Goal: Task Accomplishment & Management: Manage account settings

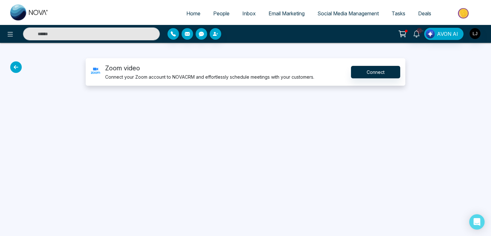
click at [192, 14] on span "Home" at bounding box center [193, 13] width 14 height 6
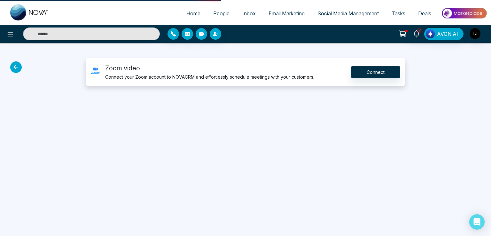
select select "*"
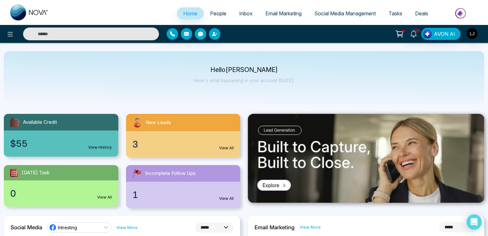
click at [213, 16] on span "People" at bounding box center [218, 13] width 16 height 6
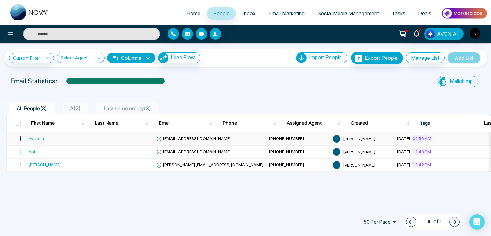
click at [16, 137] on span at bounding box center [18, 138] width 5 height 5
click at [78, 223] on button "Delete" at bounding box center [81, 222] width 11 height 11
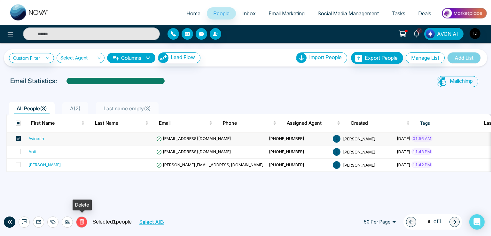
click at [80, 222] on icon at bounding box center [82, 222] width 6 height 6
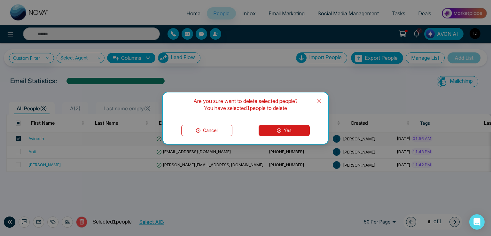
click at [282, 130] on body "Home People Inbox Email Marketing Social Media Management Tasks Deals 10+ AVON …" at bounding box center [245, 118] width 491 height 236
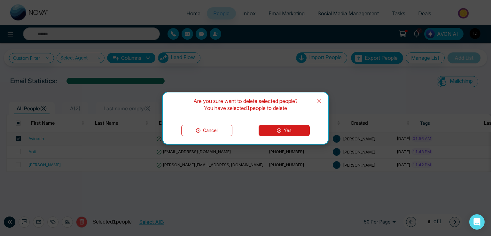
click at [277, 130] on icon at bounding box center [279, 130] width 4 height 4
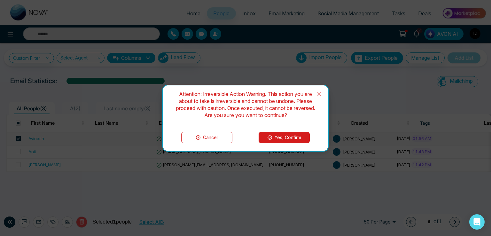
click at [272, 137] on button "Yes, Confirm" at bounding box center [284, 138] width 51 height 12
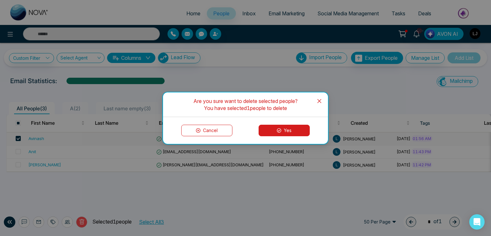
click at [277, 127] on button "Yes" at bounding box center [284, 131] width 51 height 12
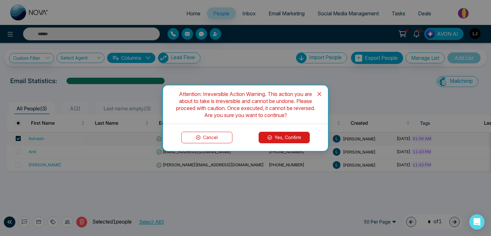
click at [275, 133] on button "Yes, Confirm" at bounding box center [284, 138] width 51 height 12
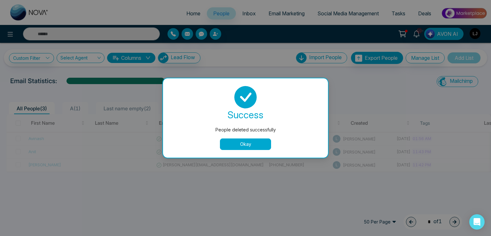
click at [257, 145] on button "Okay" at bounding box center [245, 144] width 51 height 12
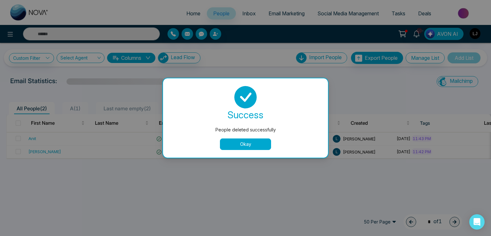
click at [245, 149] on button "Okay" at bounding box center [245, 144] width 51 height 12
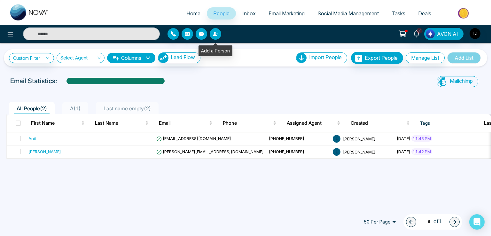
click at [214, 35] on icon "button" at bounding box center [215, 34] width 4 height 4
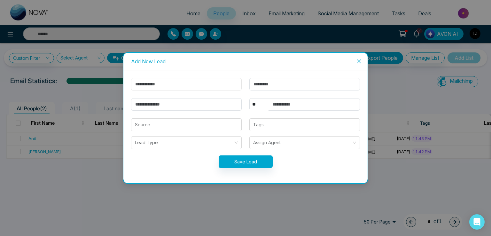
click at [143, 86] on input "text" at bounding box center [186, 84] width 111 height 12
type input "*****"
drag, startPoint x: 139, startPoint y: 105, endPoint x: 143, endPoint y: 106, distance: 4.3
click at [139, 105] on input "email" at bounding box center [186, 104] width 111 height 12
type input "**********"
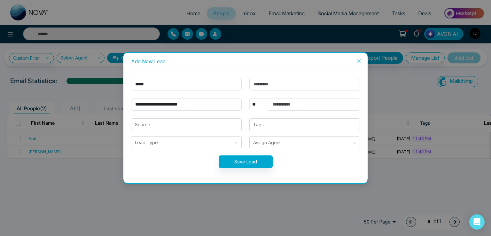
click at [262, 100] on select "** **** *** *** *** **** ***" at bounding box center [258, 104] width 19 height 12
select select "***"
click at [249, 98] on select "** **** *** *** *** **** ***" at bounding box center [258, 104] width 19 height 12
click at [288, 104] on input "text" at bounding box center [314, 104] width 91 height 12
type input "**********"
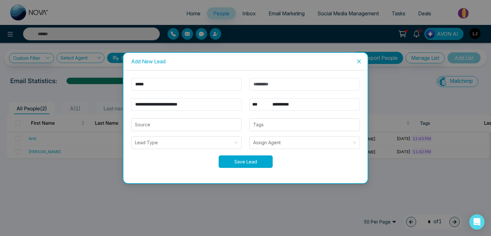
click at [258, 158] on button "Save Lead" at bounding box center [246, 161] width 54 height 12
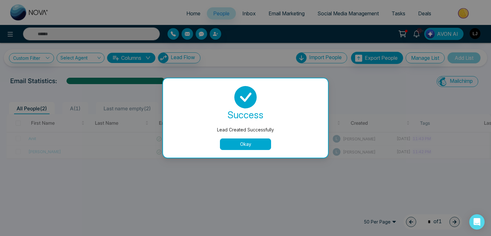
click at [240, 144] on button "Okay" at bounding box center [245, 144] width 51 height 12
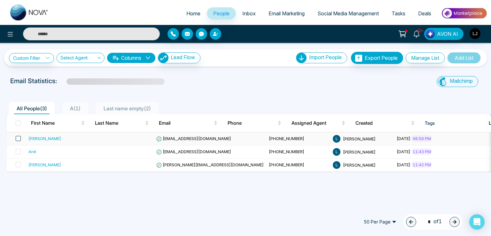
click at [20, 138] on span at bounding box center [18, 138] width 5 height 5
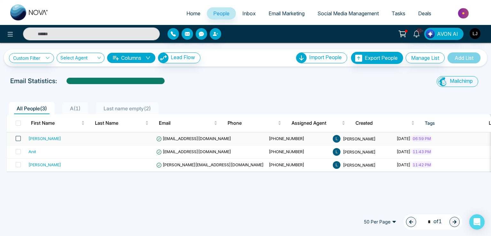
click at [18, 140] on span at bounding box center [18, 138] width 5 height 5
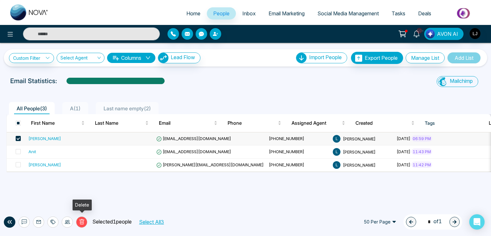
click at [83, 225] on button "Delete" at bounding box center [81, 222] width 11 height 11
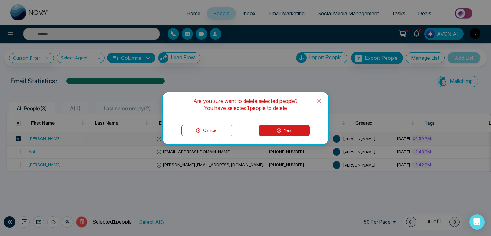
click at [280, 129] on icon at bounding box center [279, 130] width 4 height 4
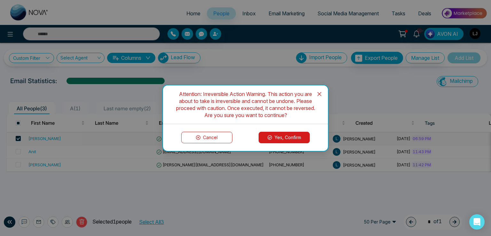
click at [275, 135] on button "Yes, Confirm" at bounding box center [284, 138] width 51 height 12
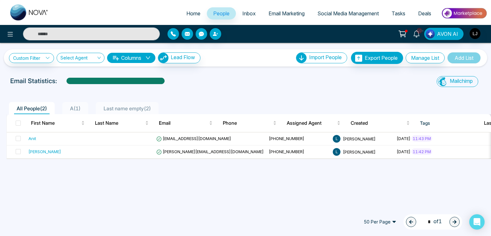
click at [394, 14] on span "Tasks" at bounding box center [399, 13] width 14 height 6
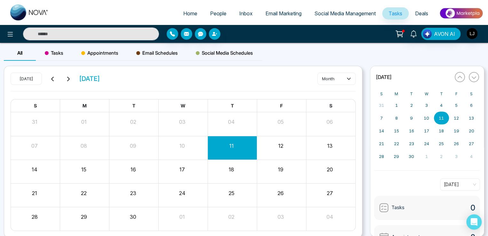
click at [113, 53] on span "Appointments" at bounding box center [99, 53] width 37 height 8
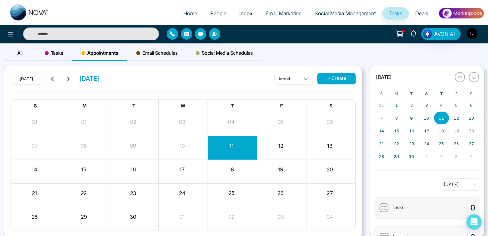
click at [325, 81] on button "Create" at bounding box center [336, 79] width 38 height 12
click at [330, 76] on button "Create" at bounding box center [336, 79] width 38 height 12
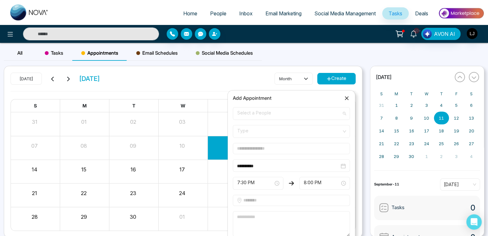
click at [267, 119] on span at bounding box center [289, 113] width 105 height 12
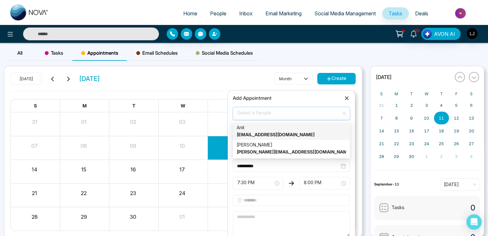
click at [255, 136] on strong "[EMAIL_ADDRESS][DOMAIN_NAME]" at bounding box center [276, 134] width 78 height 5
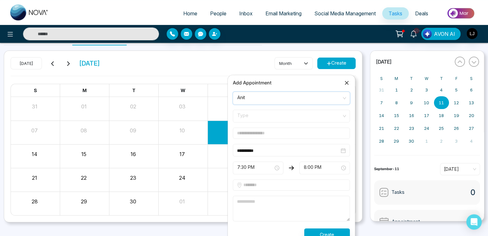
scroll to position [24, 0]
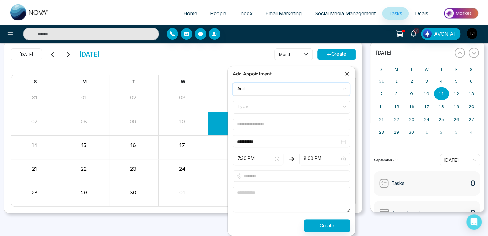
click at [256, 103] on span "Type" at bounding box center [291, 107] width 108 height 11
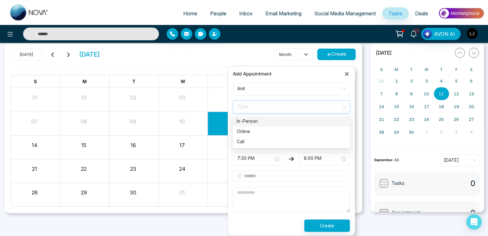
click at [254, 121] on div "In-Person" at bounding box center [291, 121] width 109 height 7
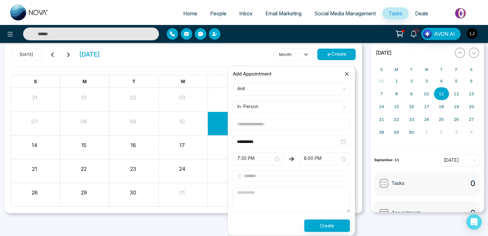
click at [252, 128] on input "text" at bounding box center [291, 124] width 117 height 11
type input "******"
click at [252, 155] on span "7:30 PM" at bounding box center [258, 159] width 42 height 11
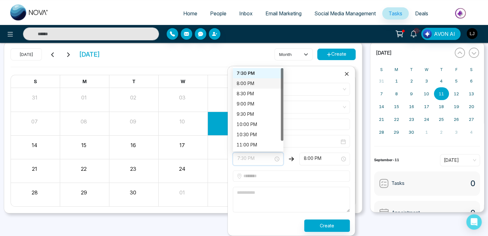
click at [246, 80] on div "8:00 PM" at bounding box center [258, 83] width 43 height 7
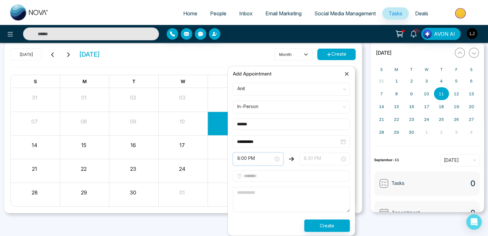
click at [308, 159] on span "8:30 PM" at bounding box center [325, 159] width 42 height 11
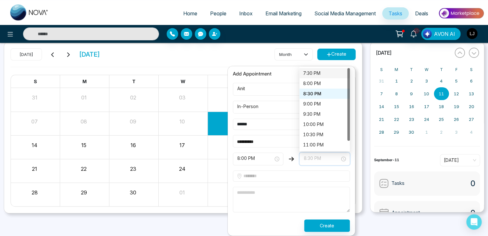
click at [309, 68] on div "7:30 PM" at bounding box center [324, 73] width 51 height 10
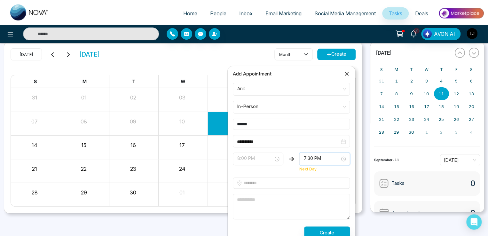
click at [260, 160] on span "8:00 PM" at bounding box center [258, 159] width 42 height 11
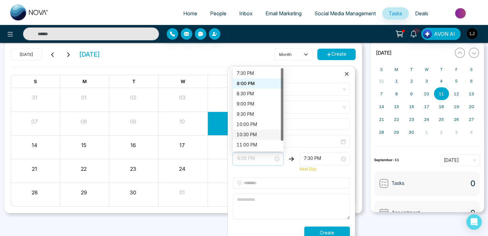
click at [248, 133] on div "10:30 PM" at bounding box center [258, 134] width 43 height 7
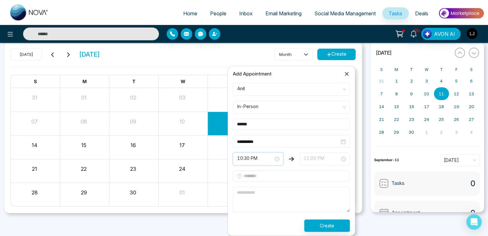
click at [312, 158] on span "11:00 PM" at bounding box center [325, 159] width 42 height 11
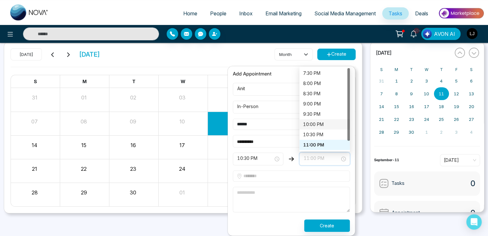
click at [311, 123] on div "10:00 PM" at bounding box center [324, 124] width 43 height 7
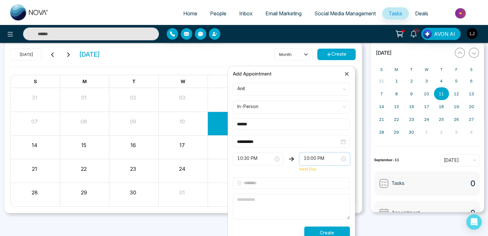
click at [247, 154] on span "10:30 PM" at bounding box center [258, 159] width 42 height 11
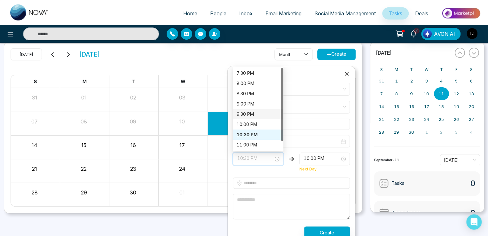
click at [243, 109] on div "9:30 PM" at bounding box center [258, 114] width 51 height 10
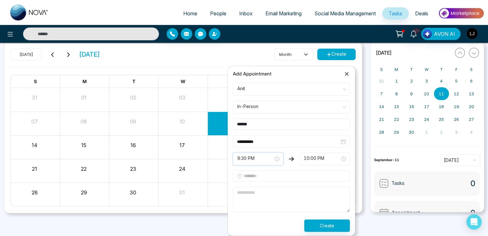
click at [207, 88] on div "Month View" at bounding box center [182, 100] width 49 height 24
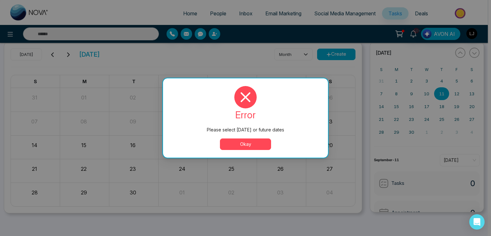
click at [233, 45] on div "Please select [DATE] or future dates error Please select [DATE] or future dates…" at bounding box center [245, 118] width 491 height 236
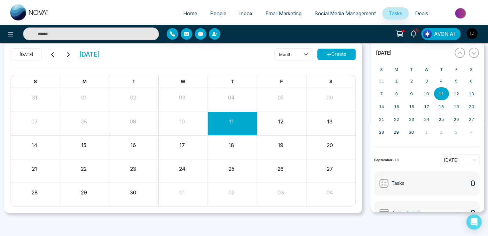
scroll to position [0, 0]
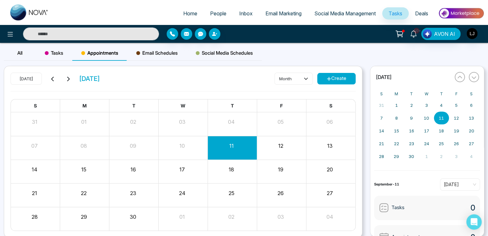
click at [343, 79] on button "Create" at bounding box center [336, 79] width 38 height 12
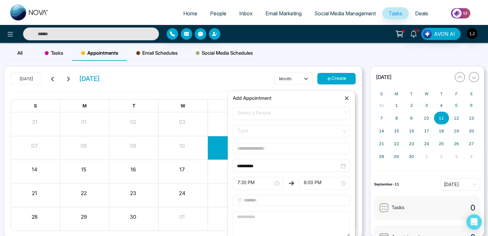
click at [260, 114] on span "Select a People" at bounding box center [291, 113] width 108 height 11
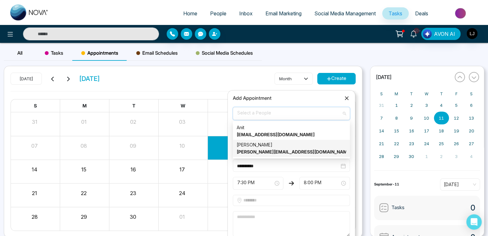
click at [257, 147] on div "Lokesh [EMAIL_ADDRESS][DOMAIN_NAME]" at bounding box center [291, 148] width 109 height 14
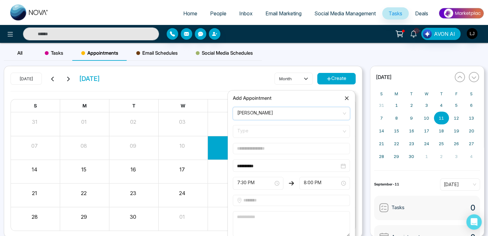
click at [258, 131] on span "Type" at bounding box center [291, 131] width 108 height 11
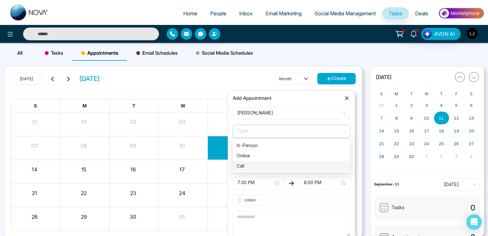
click at [252, 166] on div "Call" at bounding box center [291, 165] width 109 height 7
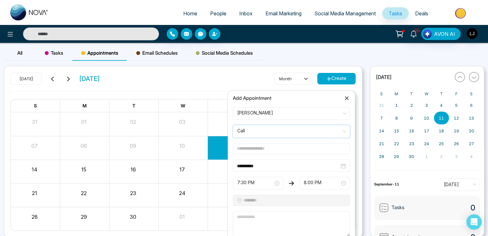
click at [258, 150] on input "text" at bounding box center [291, 148] width 117 height 11
type input "******"
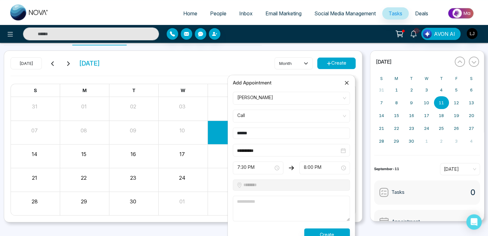
scroll to position [24, 0]
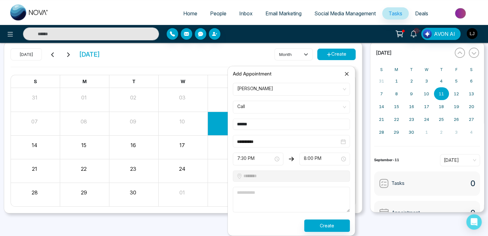
click at [254, 196] on textarea at bounding box center [291, 200] width 117 height 26
click at [256, 157] on span "7:30 PM" at bounding box center [258, 159] width 42 height 11
type textarea "****"
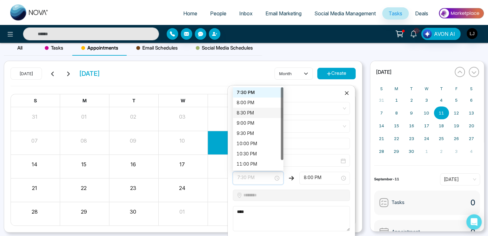
scroll to position [0, 0]
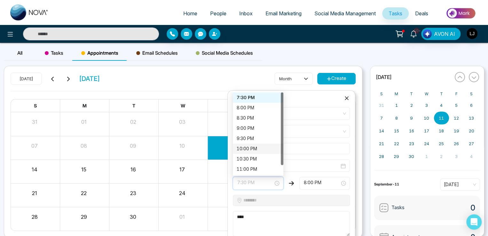
click at [244, 145] on div "10:00 PM" at bounding box center [258, 148] width 43 height 7
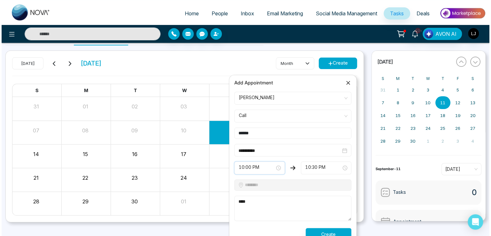
scroll to position [24, 0]
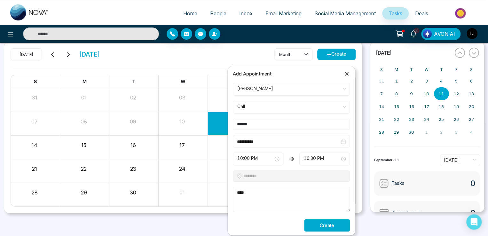
click at [323, 225] on button "Create" at bounding box center [327, 225] width 46 height 12
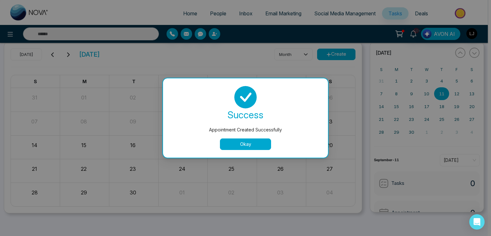
click at [251, 140] on button "Okay" at bounding box center [245, 144] width 51 height 12
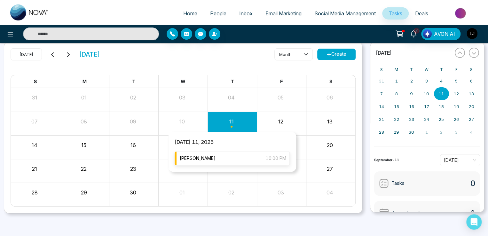
click at [232, 156] on div "[PERSON_NAME] 10:00 PM" at bounding box center [232, 158] width 115 height 14
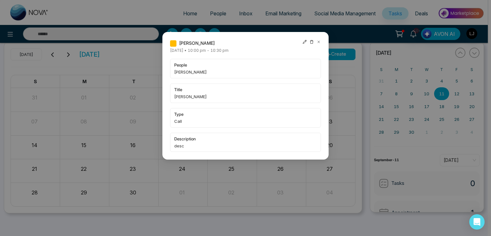
click at [304, 41] on icon at bounding box center [305, 42] width 4 height 4
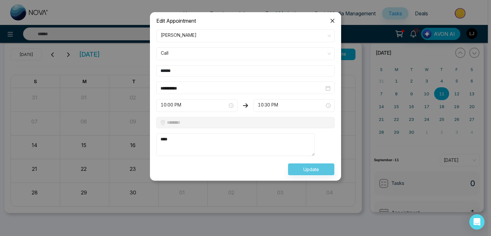
click at [186, 85] on input "**********" at bounding box center [243, 88] width 164 height 7
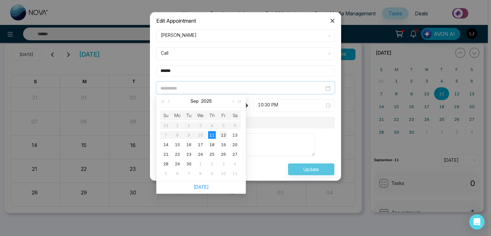
type input "**********"
click at [223, 133] on div "12" at bounding box center [224, 135] width 8 height 8
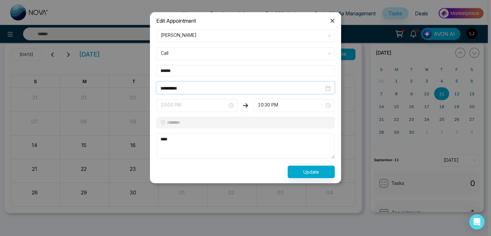
click at [181, 107] on span "10:00 PM" at bounding box center [197, 105] width 72 height 11
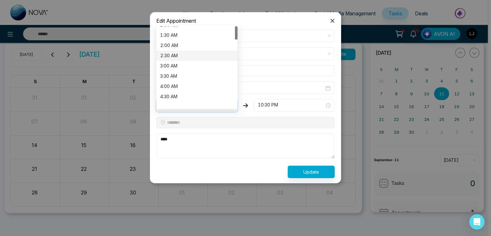
scroll to position [0, 0]
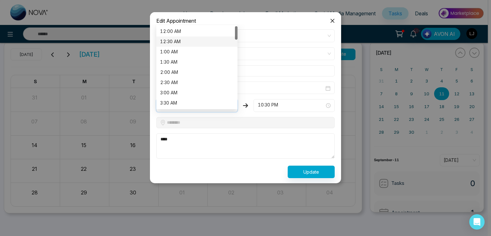
click at [173, 40] on div "12:30 AM" at bounding box center [197, 41] width 74 height 7
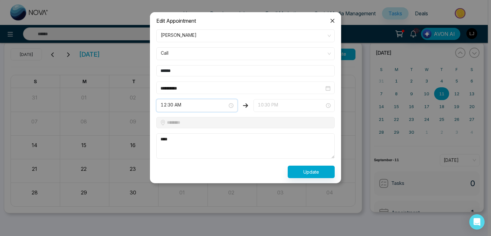
click at [274, 103] on span "10:30 PM" at bounding box center [294, 105] width 72 height 11
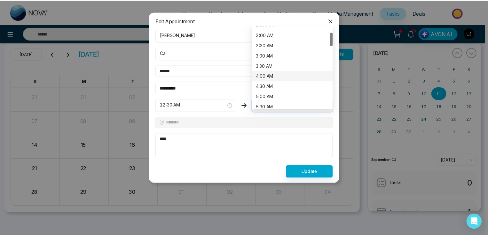
scroll to position [5, 0]
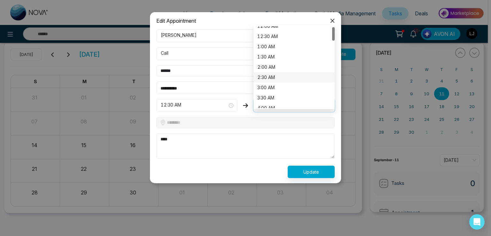
click at [271, 77] on div "2:30 AM" at bounding box center [294, 77] width 74 height 7
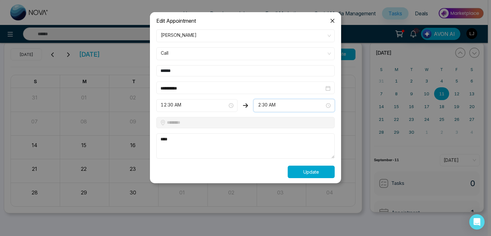
click at [306, 171] on button "Update" at bounding box center [311, 172] width 47 height 12
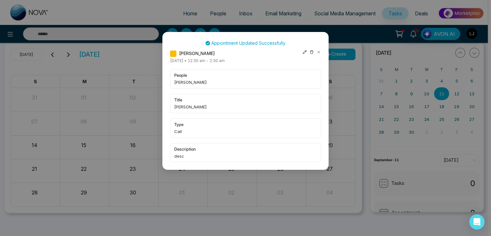
click at [305, 52] on icon at bounding box center [305, 52] width 4 height 4
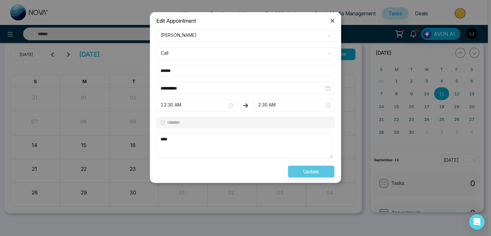
click at [194, 86] on input "**********" at bounding box center [243, 88] width 164 height 7
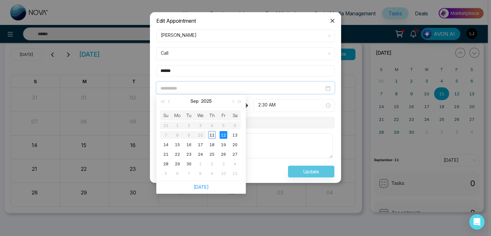
type input "**********"
click at [211, 132] on div "11" at bounding box center [212, 135] width 8 height 8
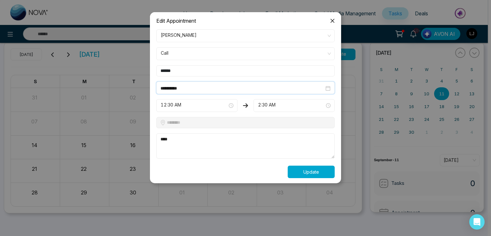
click at [309, 170] on button "Update" at bounding box center [311, 172] width 47 height 12
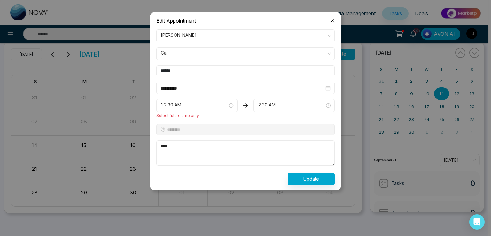
click at [333, 21] on icon "close" at bounding box center [332, 20] width 5 height 5
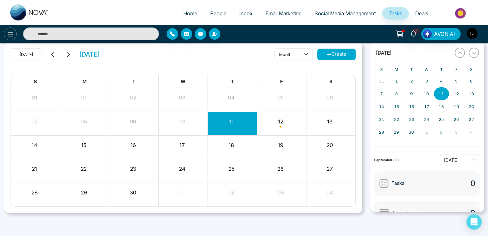
click at [11, 34] on icon at bounding box center [10, 34] width 5 height 4
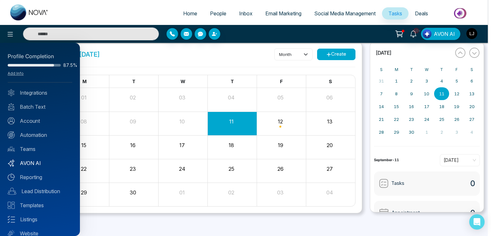
click at [37, 163] on link "AVON AI" at bounding box center [40, 163] width 65 height 8
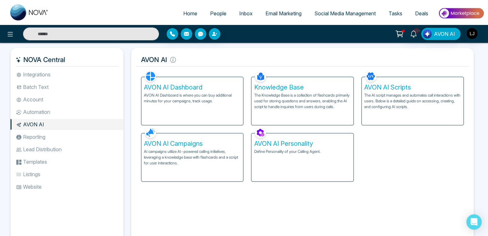
click at [42, 113] on li "Automation" at bounding box center [67, 112] width 113 height 11
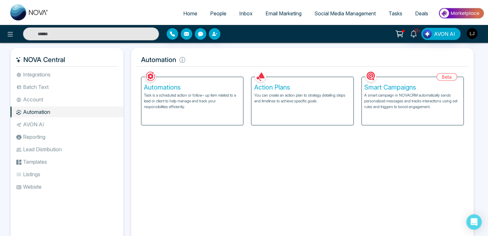
click at [399, 91] on div "Smart Campaigns A smart campaign in NOVACRM automatically sends personalized me…" at bounding box center [413, 101] width 102 height 48
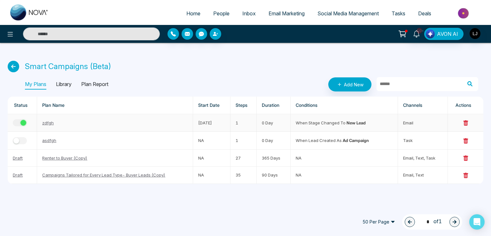
click at [18, 126] on button "button" at bounding box center [20, 122] width 14 height 7
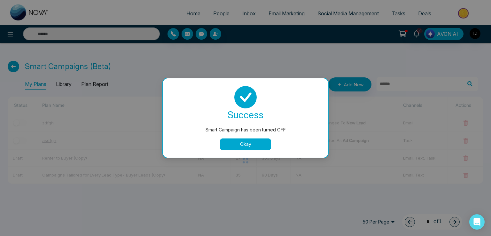
click at [235, 142] on button "Okay" at bounding box center [245, 144] width 51 height 12
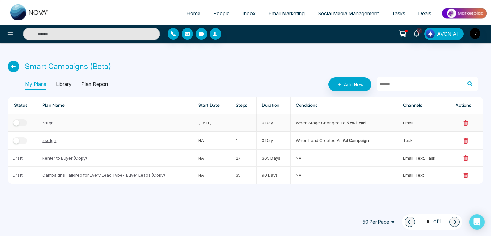
click at [49, 126] on td "zdfgh" at bounding box center [115, 123] width 156 height 18
click at [49, 124] on link "zdfgh" at bounding box center [48, 122] width 12 height 5
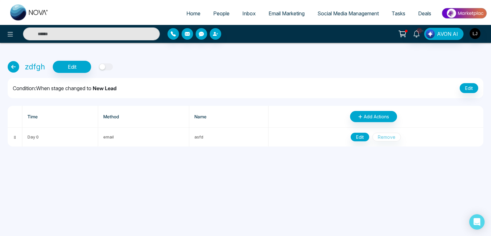
click at [105, 67] on button "button" at bounding box center [106, 66] width 14 height 7
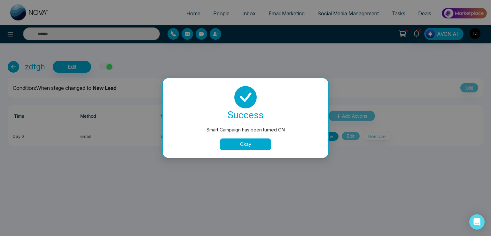
click at [105, 67] on div "Smart Campaign has been turned ON success Smart Campaign has been turned ON Okay" at bounding box center [245, 118] width 491 height 236
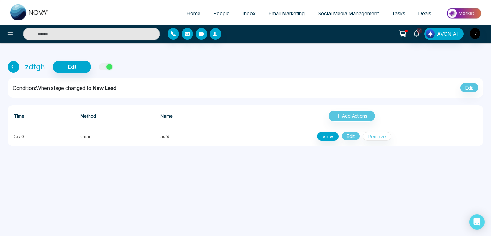
click at [105, 67] on button "button" at bounding box center [106, 66] width 14 height 7
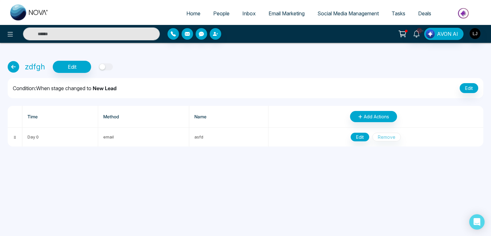
click at [16, 66] on icon at bounding box center [14, 67] width 12 height 12
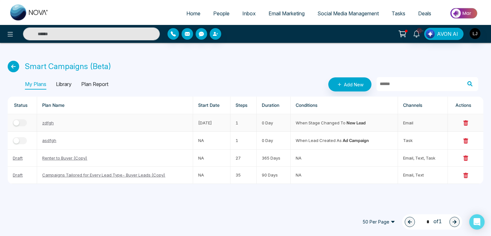
click at [20, 121] on button "button" at bounding box center [20, 122] width 14 height 7
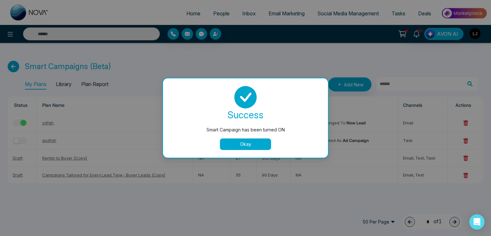
click at [238, 143] on button "Okay" at bounding box center [245, 144] width 51 height 12
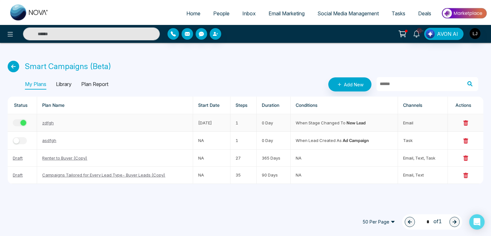
click at [45, 123] on link "zdfgh" at bounding box center [48, 122] width 12 height 5
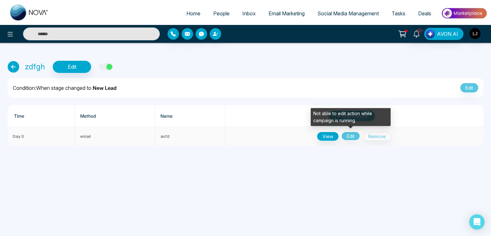
click at [350, 137] on span "Edit" at bounding box center [351, 136] width 18 height 9
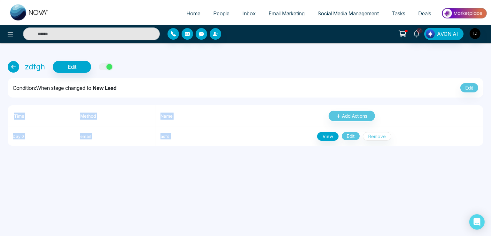
click at [107, 68] on div "button" at bounding box center [110, 67] width 6 height 6
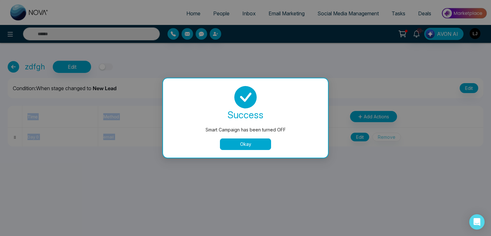
click at [225, 143] on button "Okay" at bounding box center [245, 144] width 51 height 12
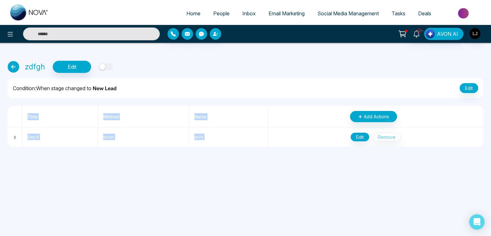
click at [103, 67] on div "button" at bounding box center [102, 67] width 6 height 6
click at [366, 136] on button "Edit" at bounding box center [360, 137] width 19 height 9
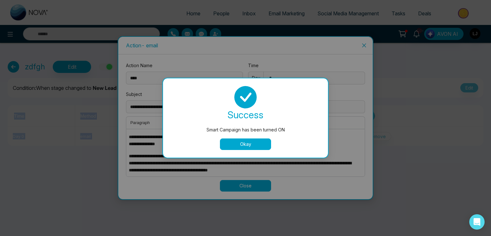
click at [250, 147] on button "Okay" at bounding box center [245, 144] width 51 height 12
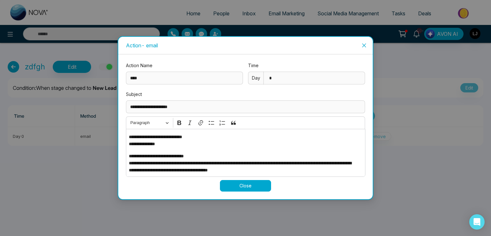
click at [169, 144] on p "**********" at bounding box center [244, 140] width 230 height 14
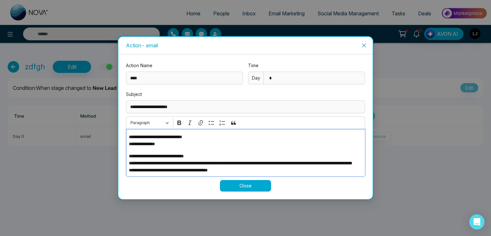
click at [368, 45] on span "Close" at bounding box center [364, 45] width 17 height 17
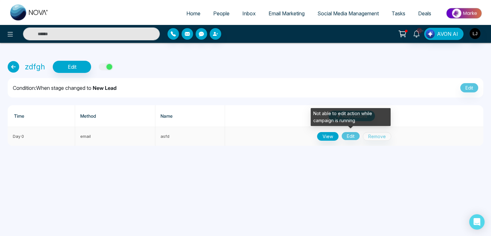
click at [353, 138] on span "Edit" at bounding box center [351, 136] width 18 height 9
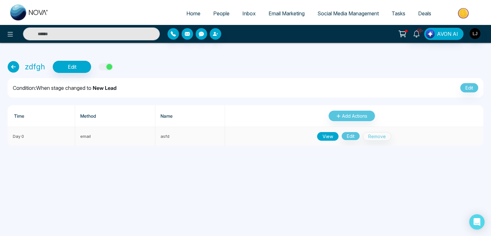
click at [333, 135] on button "View" at bounding box center [327, 136] width 21 height 9
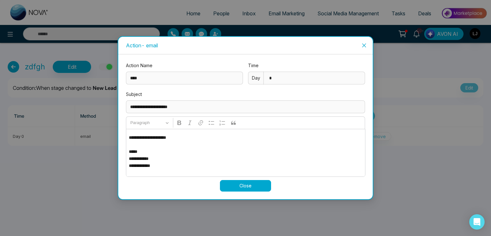
scroll to position [71, 0]
click at [368, 46] on span "Close" at bounding box center [364, 45] width 17 height 17
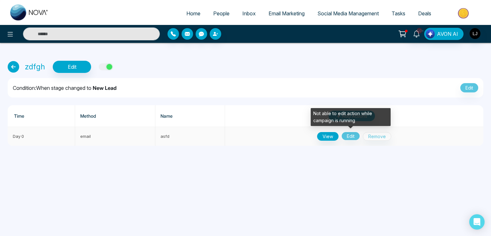
click at [361, 134] on div "View Edit Remove" at bounding box center [354, 136] width 248 height 9
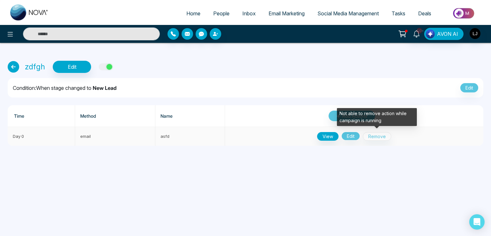
click at [379, 134] on span "Remove" at bounding box center [377, 136] width 28 height 9
click at [345, 135] on span "Edit" at bounding box center [351, 136] width 18 height 9
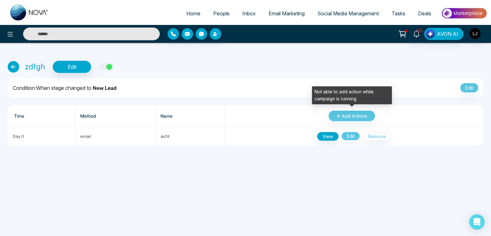
click at [343, 114] on div "Add Actions" at bounding box center [352, 115] width 244 height 11
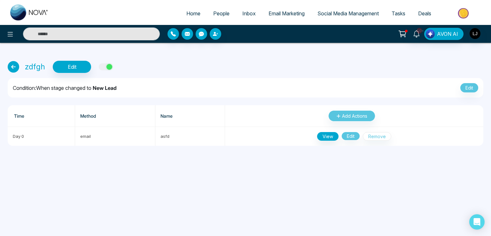
click at [107, 67] on div "button" at bounding box center [110, 67] width 6 height 6
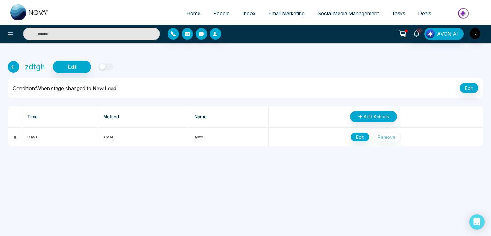
click at [217, 15] on span "People" at bounding box center [221, 13] width 16 height 6
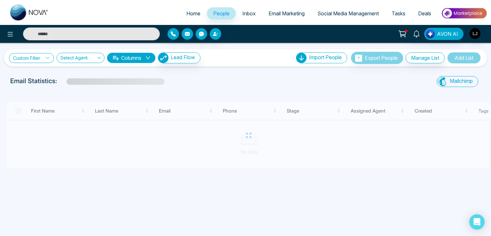
click at [33, 57] on link "Custom Filter" at bounding box center [31, 58] width 45 height 10
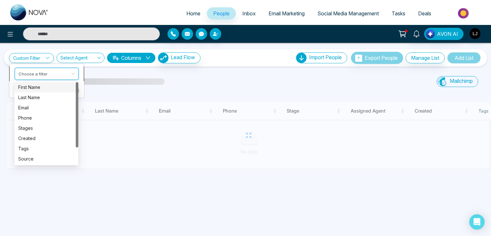
click at [27, 75] on input "search" at bounding box center [45, 73] width 52 height 10
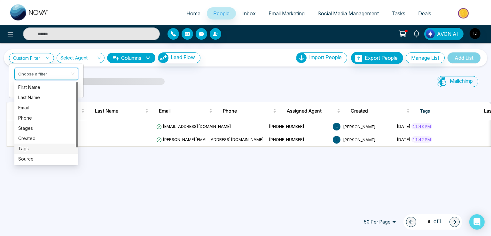
click at [28, 150] on div "Tags" at bounding box center [46, 148] width 56 height 7
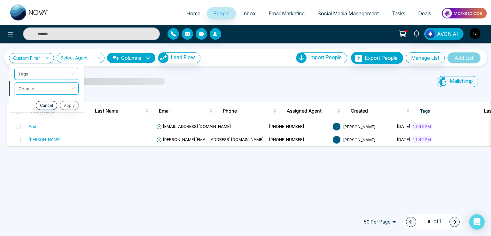
click at [37, 88] on input "search" at bounding box center [45, 88] width 52 height 10
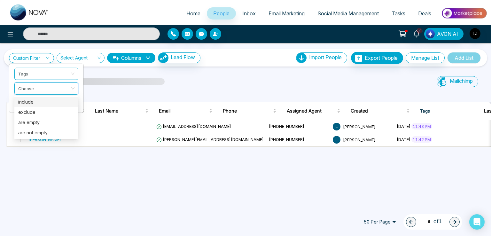
click at [35, 102] on div "include" at bounding box center [46, 102] width 56 height 7
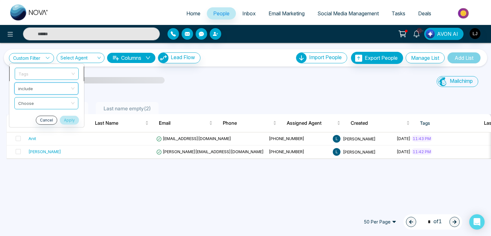
click at [44, 75] on span "Tags" at bounding box center [47, 74] width 56 height 12
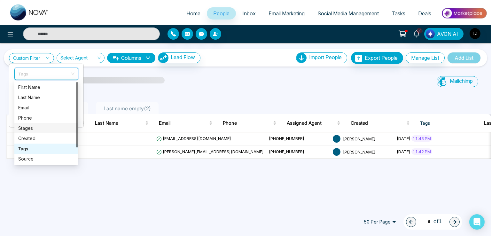
click at [28, 128] on div "Stages" at bounding box center [46, 128] width 56 height 7
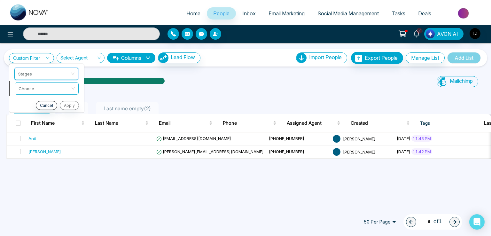
click at [49, 91] on input "search" at bounding box center [45, 88] width 52 height 10
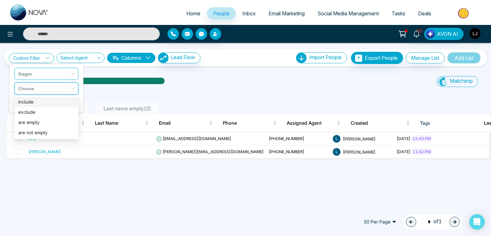
click at [33, 102] on div "include" at bounding box center [46, 102] width 56 height 7
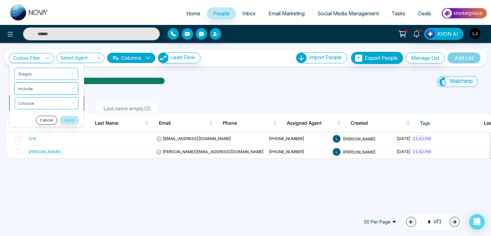
click at [36, 103] on input "search" at bounding box center [45, 102] width 52 height 10
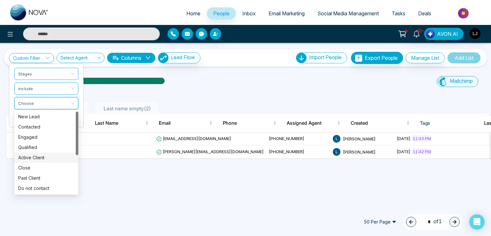
click at [32, 154] on div "Active Client" at bounding box center [46, 157] width 56 height 7
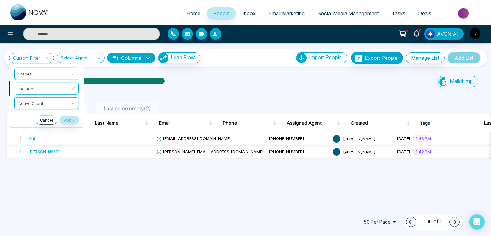
click at [44, 89] on span "include" at bounding box center [47, 89] width 56 height 12
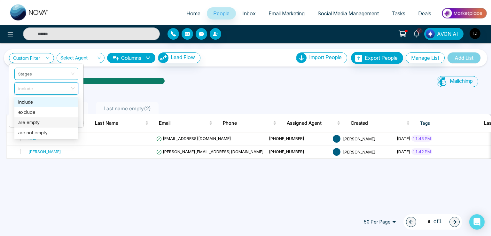
click at [31, 124] on div "are empty" at bounding box center [46, 122] width 56 height 7
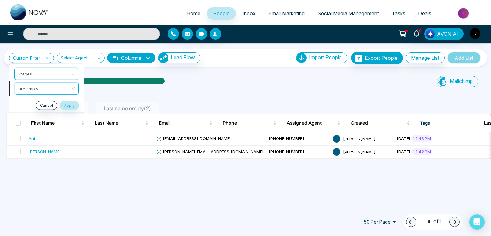
click at [32, 89] on span "are empty" at bounding box center [47, 89] width 56 height 12
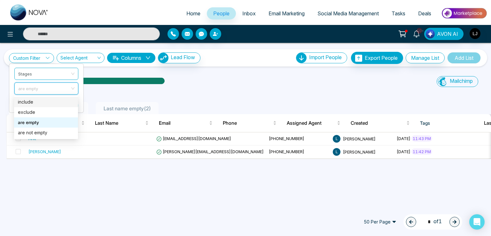
click at [31, 100] on div "include" at bounding box center [46, 102] width 56 height 7
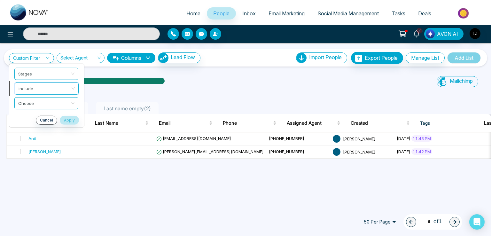
click at [34, 87] on span "include" at bounding box center [47, 89] width 56 height 12
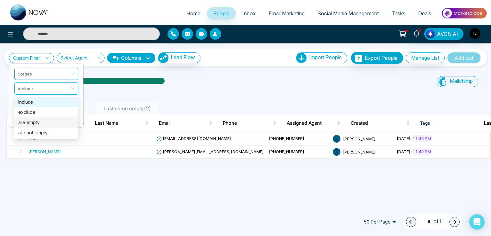
click at [81, 121] on li "Cancel Apply" at bounding box center [46, 119] width 74 height 9
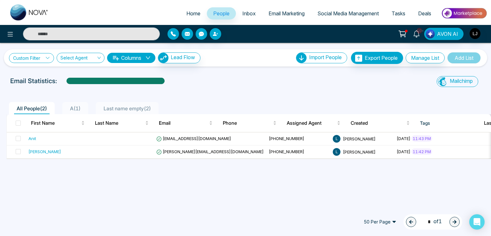
click at [30, 59] on link "Custom Filter" at bounding box center [31, 58] width 45 height 10
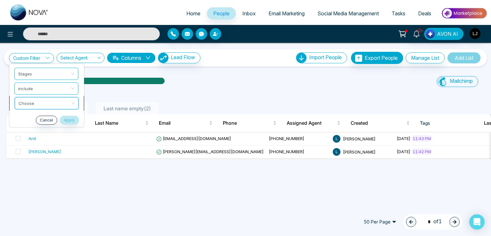
click at [35, 103] on input "search" at bounding box center [45, 102] width 52 height 10
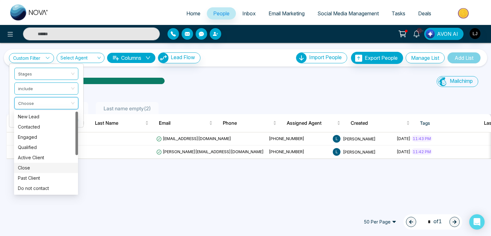
click at [34, 170] on div "Close" at bounding box center [46, 167] width 56 height 7
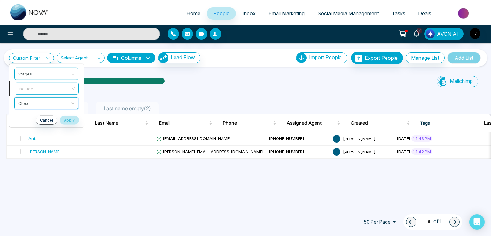
click at [32, 90] on span "include" at bounding box center [47, 89] width 56 height 12
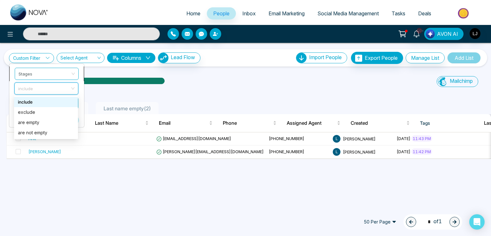
click at [39, 74] on span "Stages" at bounding box center [47, 74] width 56 height 12
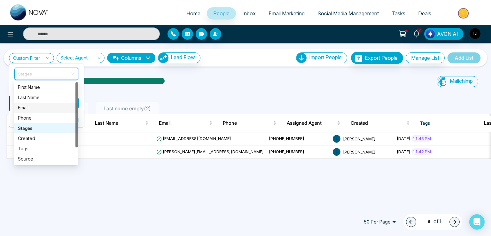
click at [81, 100] on li "Close" at bounding box center [46, 103] width 75 height 15
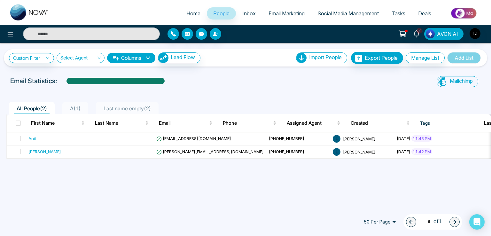
click at [288, 11] on span "Email Marketing" at bounding box center [287, 13] width 36 height 6
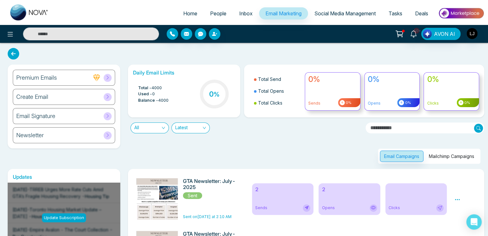
click at [390, 128] on input "text" at bounding box center [425, 127] width 119 height 11
type input "**"
click at [275, 152] on div "Email Campaigns Mailchimp Campaigns" at bounding box center [304, 148] width 360 height 30
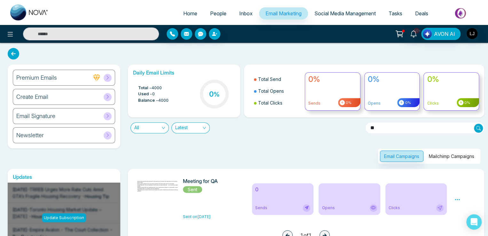
drag, startPoint x: 380, startPoint y: 129, endPoint x: 346, endPoint y: 129, distance: 34.2
click at [346, 129] on div "Daily Email Limits Total - 4000 Used - 0 Balance - 4000 0 % Total Send Total Op…" at bounding box center [304, 114] width 360 height 99
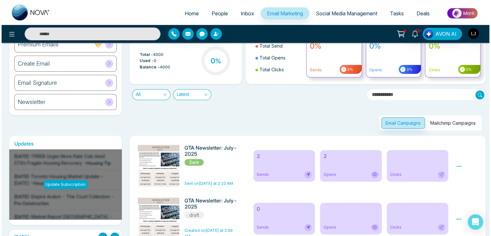
scroll to position [128, 0]
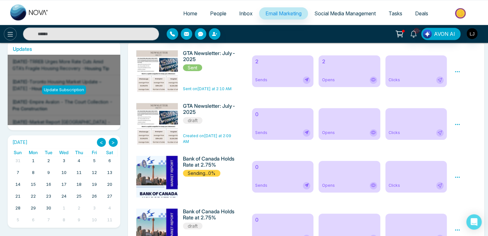
click at [9, 31] on icon at bounding box center [10, 34] width 8 height 8
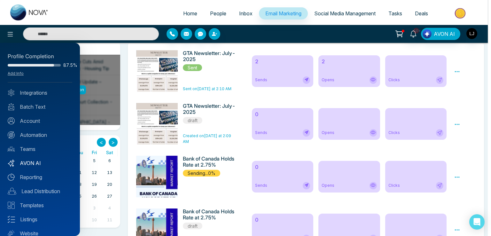
click at [37, 159] on link "AVON AI" at bounding box center [40, 163] width 65 height 8
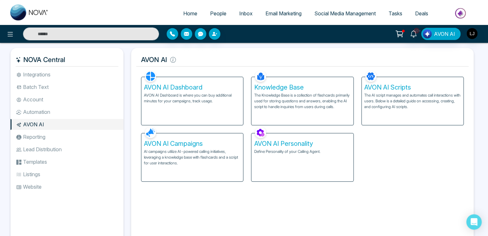
click at [198, 154] on p "AI campaigns utilize AI-powered calling initiatives, leveraging a knowledge bas…" at bounding box center [192, 157] width 97 height 17
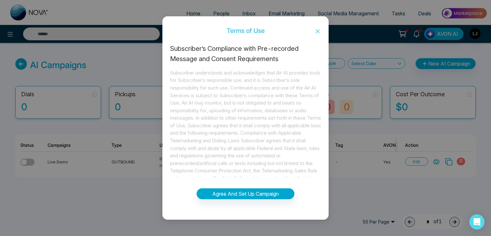
click at [317, 31] on icon "close" at bounding box center [317, 31] width 5 height 5
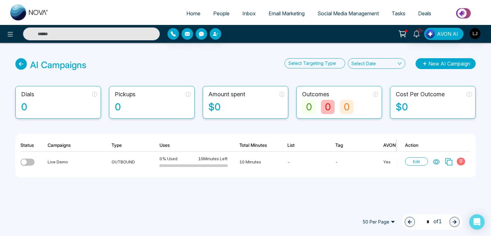
click at [429, 64] on button "New AI Campaign" at bounding box center [446, 63] width 60 height 11
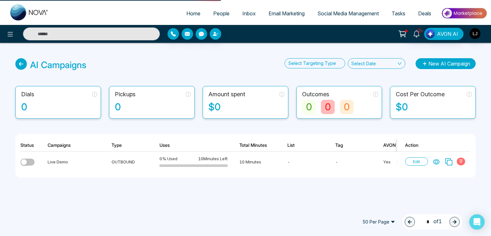
click at [423, 61] on button "New AI Campaign" at bounding box center [446, 63] width 60 height 11
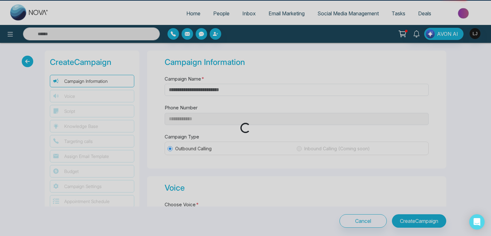
click at [423, 61] on div "Loading..." at bounding box center [245, 118] width 491 height 236
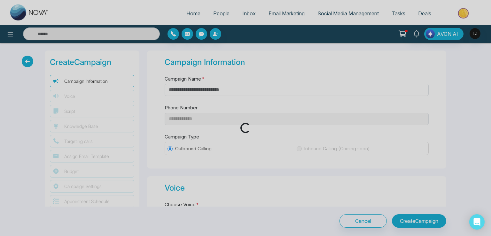
click at [423, 61] on div "Loading..." at bounding box center [245, 118] width 491 height 236
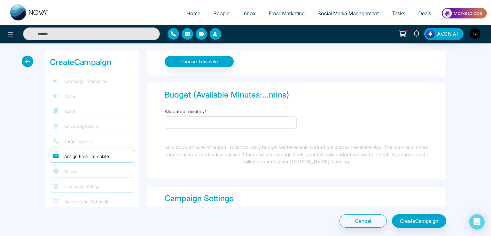
scroll to position [544, 0]
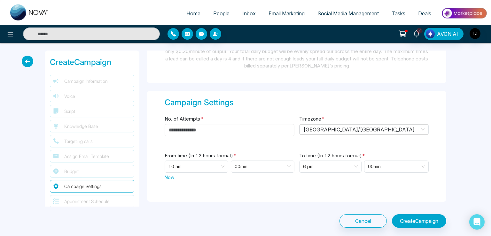
click at [189, 127] on input "No. of Attempts *" at bounding box center [230, 130] width 130 height 12
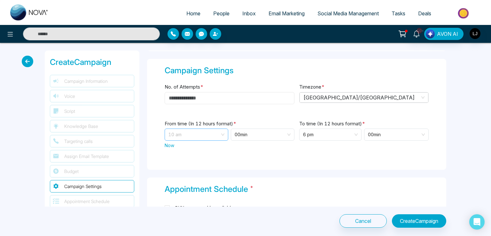
click at [190, 136] on span "10 am" at bounding box center [197, 135] width 56 height 12
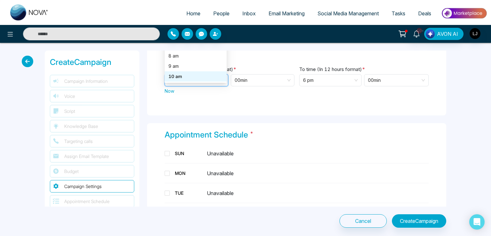
scroll to position [640, 0]
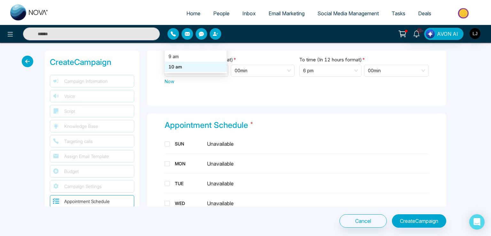
click at [171, 79] on span "Now" at bounding box center [170, 81] width 10 height 7
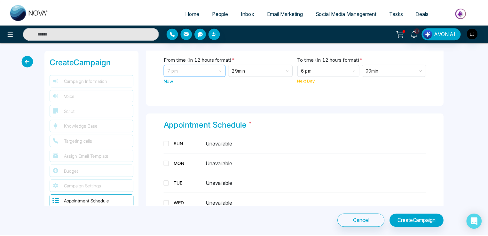
scroll to position [123, 0]
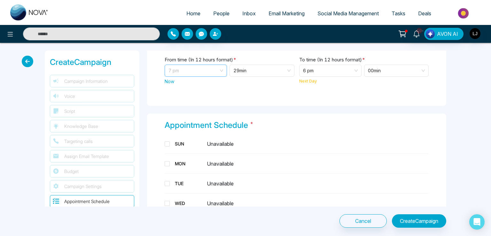
click at [183, 66] on span "7 pm" at bounding box center [196, 71] width 55 height 12
click at [197, 65] on span "7 pm" at bounding box center [196, 71] width 55 height 12
click at [398, 12] on span "Tasks" at bounding box center [399, 13] width 14 height 6
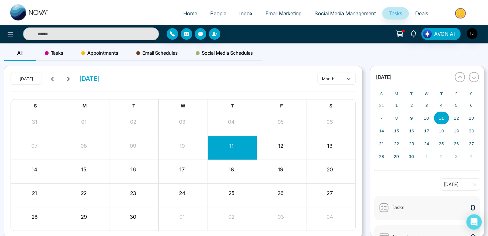
click at [62, 54] on span "Tasks" at bounding box center [54, 53] width 19 height 8
click at [330, 78] on icon at bounding box center [329, 78] width 5 height 5
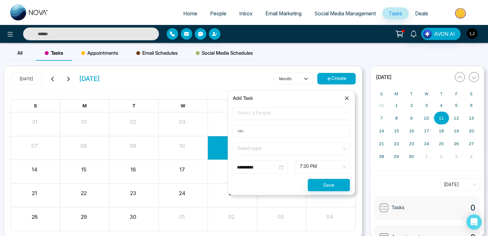
click at [265, 118] on span "Select a People" at bounding box center [291, 113] width 108 height 11
click at [258, 114] on span "Select a People" at bounding box center [291, 113] width 108 height 11
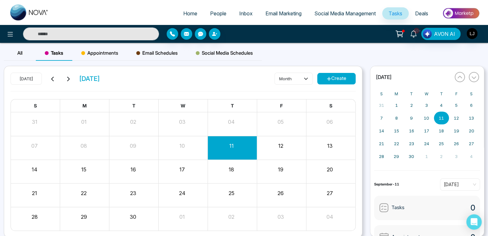
drag, startPoint x: 315, startPoint y: 83, endPoint x: 318, endPoint y: 83, distance: 3.5
click at [317, 83] on div "month Create" at bounding box center [314, 79] width 81 height 12
click at [328, 80] on icon at bounding box center [329, 78] width 5 height 5
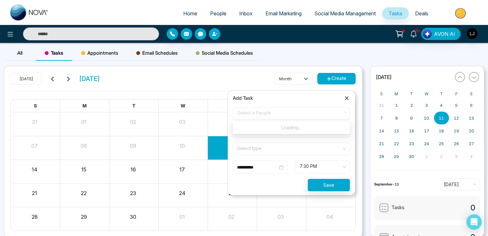
click at [258, 114] on span "Select a People" at bounding box center [291, 113] width 108 height 11
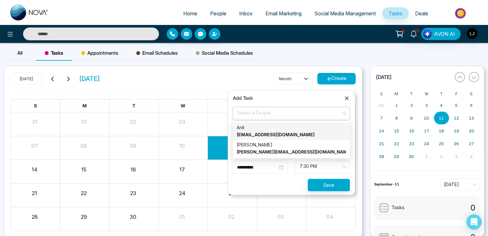
click at [267, 128] on div "Anit [EMAIL_ADDRESS][DOMAIN_NAME]" at bounding box center [291, 131] width 109 height 14
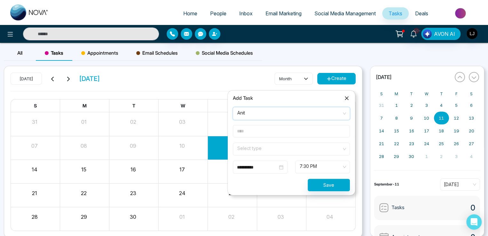
click at [257, 136] on input "text" at bounding box center [291, 131] width 117 height 12
paste input "******"
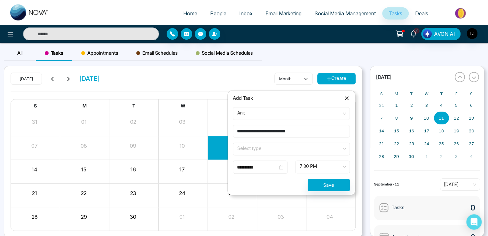
paste input "******"
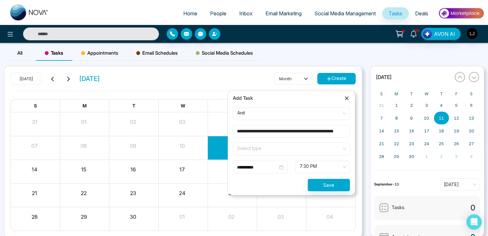
paste input "******"
paste
type input "**********"
click at [328, 182] on button "Save" at bounding box center [329, 184] width 42 height 12
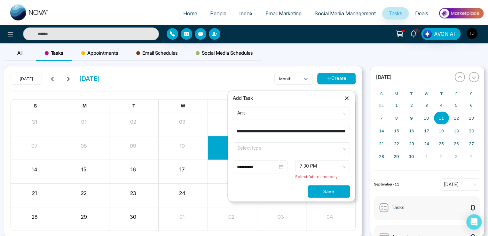
scroll to position [0, 0]
click at [264, 152] on input "search" at bounding box center [289, 148] width 105 height 10
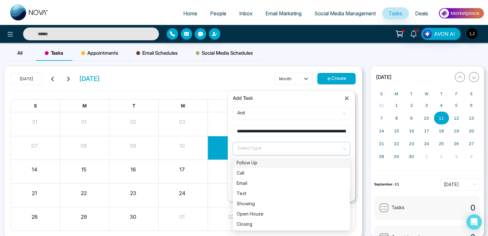
click at [261, 168] on div "Follow Up" at bounding box center [291, 163] width 117 height 10
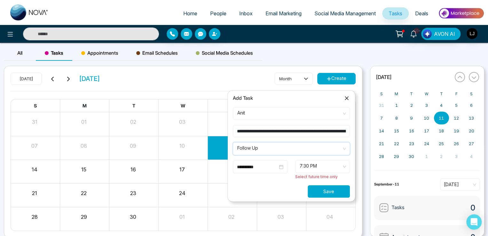
click at [333, 190] on button "Save" at bounding box center [329, 191] width 42 height 12
click at [311, 165] on span "7:30 PM" at bounding box center [323, 166] width 46 height 11
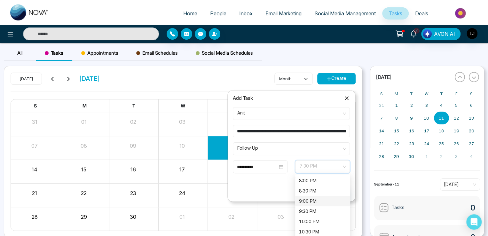
click at [311, 201] on div "9:00 PM" at bounding box center [322, 201] width 47 height 7
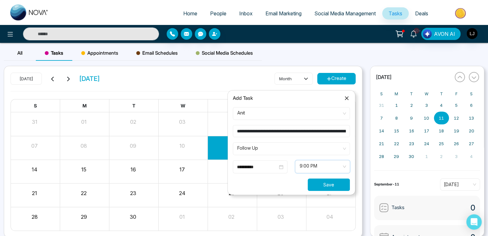
click at [325, 186] on button "Save" at bounding box center [329, 184] width 42 height 12
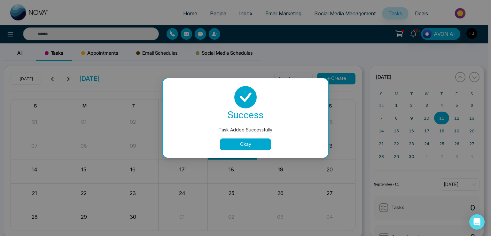
click at [242, 143] on button "Okay" at bounding box center [245, 144] width 51 height 12
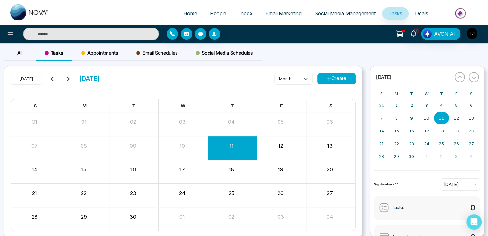
click at [94, 55] on span "Appointments" at bounding box center [99, 53] width 37 height 8
click at [49, 51] on span "Tasks" at bounding box center [54, 53] width 19 height 8
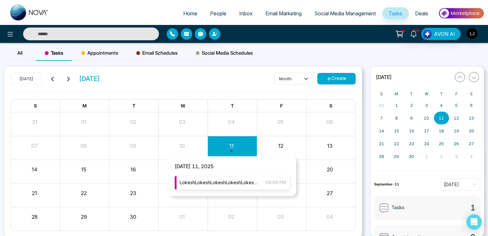
click at [220, 181] on span "LokeshLokeshLokeshLokeshLokeshLokeshLokeshLokeshLokeshLokeshLokeshLokeshLokeshL…" at bounding box center [220, 182] width 80 height 7
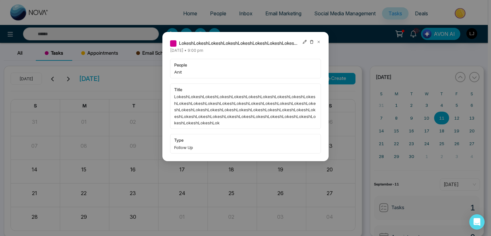
click at [305, 41] on icon at bounding box center [305, 42] width 4 height 4
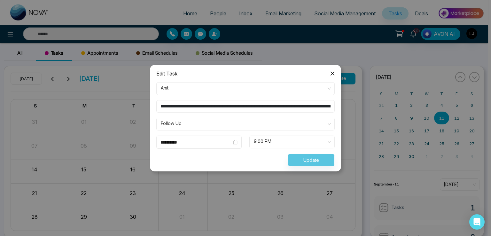
click at [333, 70] on span "Close" at bounding box center [332, 73] width 17 height 17
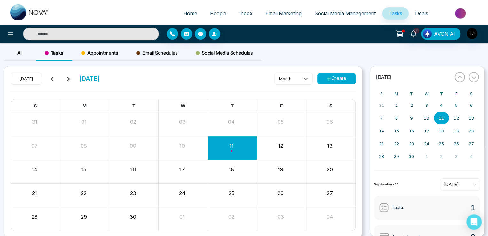
click at [108, 46] on div "Appointments" at bounding box center [99, 52] width 55 height 15
click at [336, 76] on button "Create" at bounding box center [336, 79] width 38 height 12
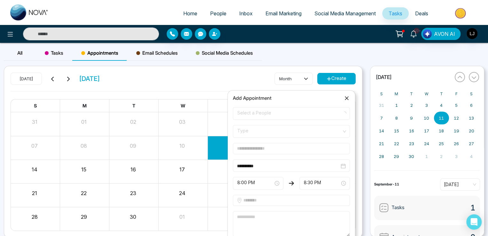
click at [260, 111] on span "Select a People" at bounding box center [291, 113] width 108 height 11
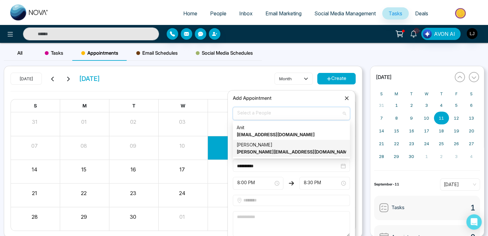
click at [253, 140] on div "Lokesh [EMAIL_ADDRESS][DOMAIN_NAME]" at bounding box center [291, 148] width 117 height 17
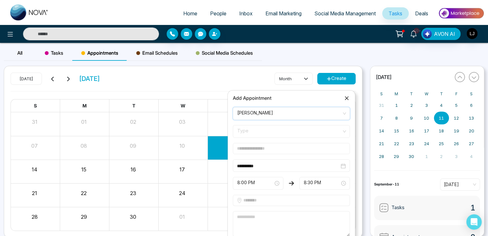
click at [245, 128] on span "Type" at bounding box center [291, 131] width 108 height 11
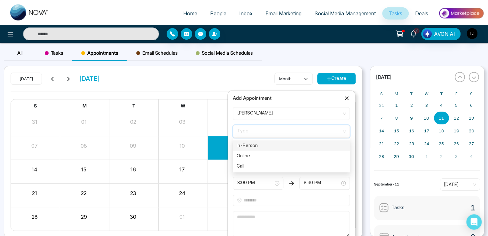
click at [248, 146] on div "In-Person" at bounding box center [291, 145] width 109 height 7
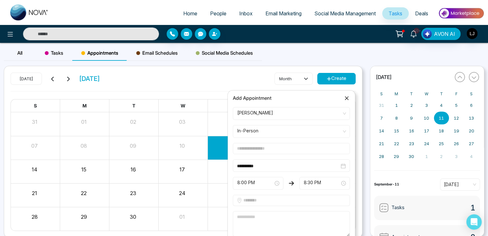
click at [244, 151] on input "text" at bounding box center [291, 148] width 117 height 11
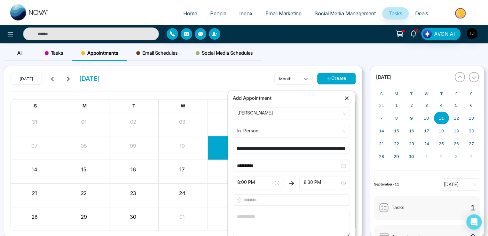
scroll to position [0, 2367]
type input "**********"
click at [262, 198] on input "text" at bounding box center [291, 199] width 117 height 11
type input "*****"
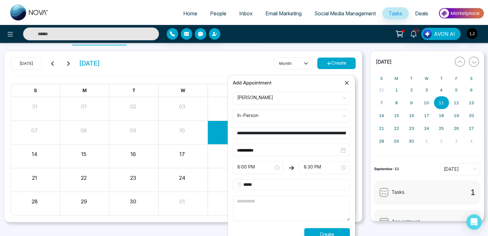
scroll to position [24, 0]
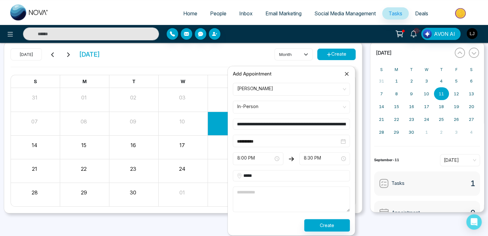
click at [261, 192] on textarea at bounding box center [291, 199] width 117 height 26
type textarea "**********"
click at [324, 223] on button "Create" at bounding box center [327, 225] width 46 height 12
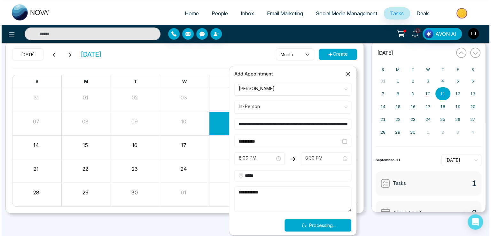
scroll to position [0, 0]
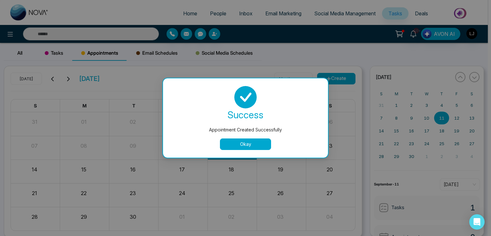
click at [253, 143] on button "Okay" at bounding box center [245, 144] width 51 height 12
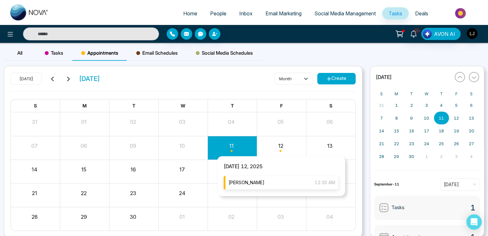
click at [272, 178] on div "[PERSON_NAME] 12:30 AM" at bounding box center [281, 183] width 115 height 14
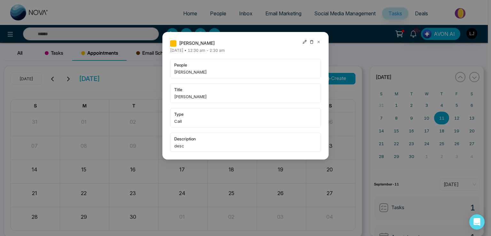
click at [320, 41] on icon at bounding box center [319, 42] width 4 height 4
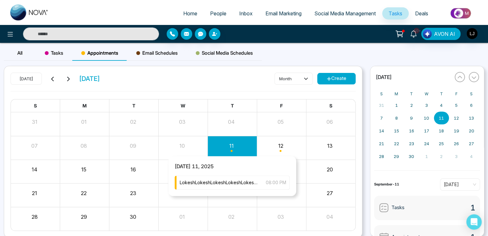
click at [225, 181] on span "LokeshLokeshLokeshLokeshLokeshLokeshLokeshLokeshLokeshLokeshLokeshLokeshLokeshL…" at bounding box center [220, 182] width 80 height 7
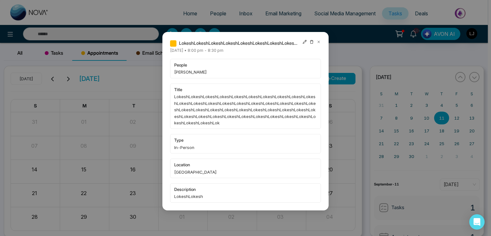
click at [320, 41] on icon at bounding box center [319, 42] width 2 height 2
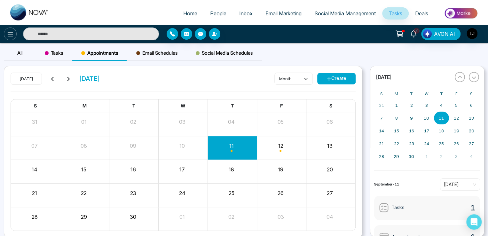
click at [8, 36] on icon at bounding box center [10, 34] width 8 height 8
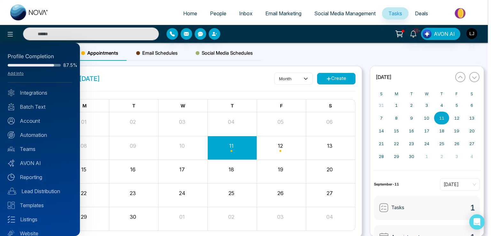
click at [16, 80] on div "Profile Completion 87.5% Add Info" at bounding box center [40, 67] width 65 height 30
click at [18, 72] on link "Add Info" at bounding box center [16, 73] width 16 height 5
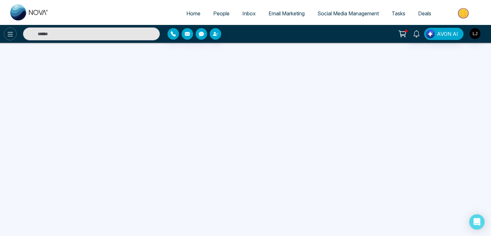
click at [8, 34] on icon at bounding box center [10, 34] width 8 height 8
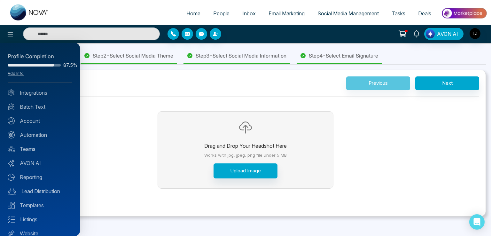
click at [298, 94] on div at bounding box center [245, 118] width 491 height 236
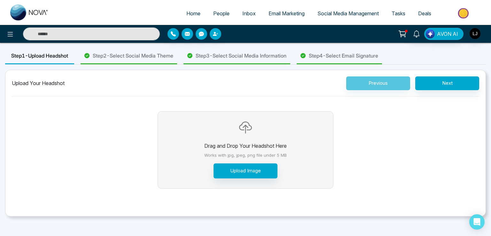
click at [344, 59] on span "Step 4 - Select Email Signature" at bounding box center [343, 56] width 69 height 8
